Goal: Task Accomplishment & Management: Manage account settings

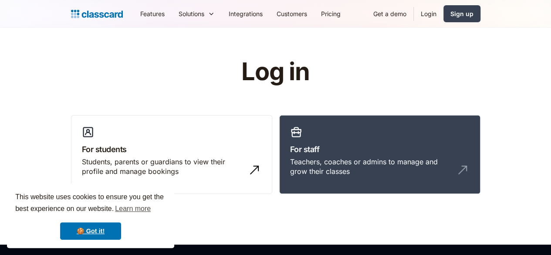
click at [443, 13] on link "Login" at bounding box center [428, 14] width 30 height 20
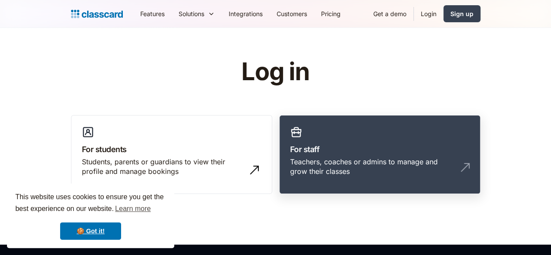
click at [452, 158] on div "Teachers, coaches or admins to manage and grow their classes" at bounding box center [371, 167] width 162 height 20
